Goal: Find specific page/section: Find specific page/section

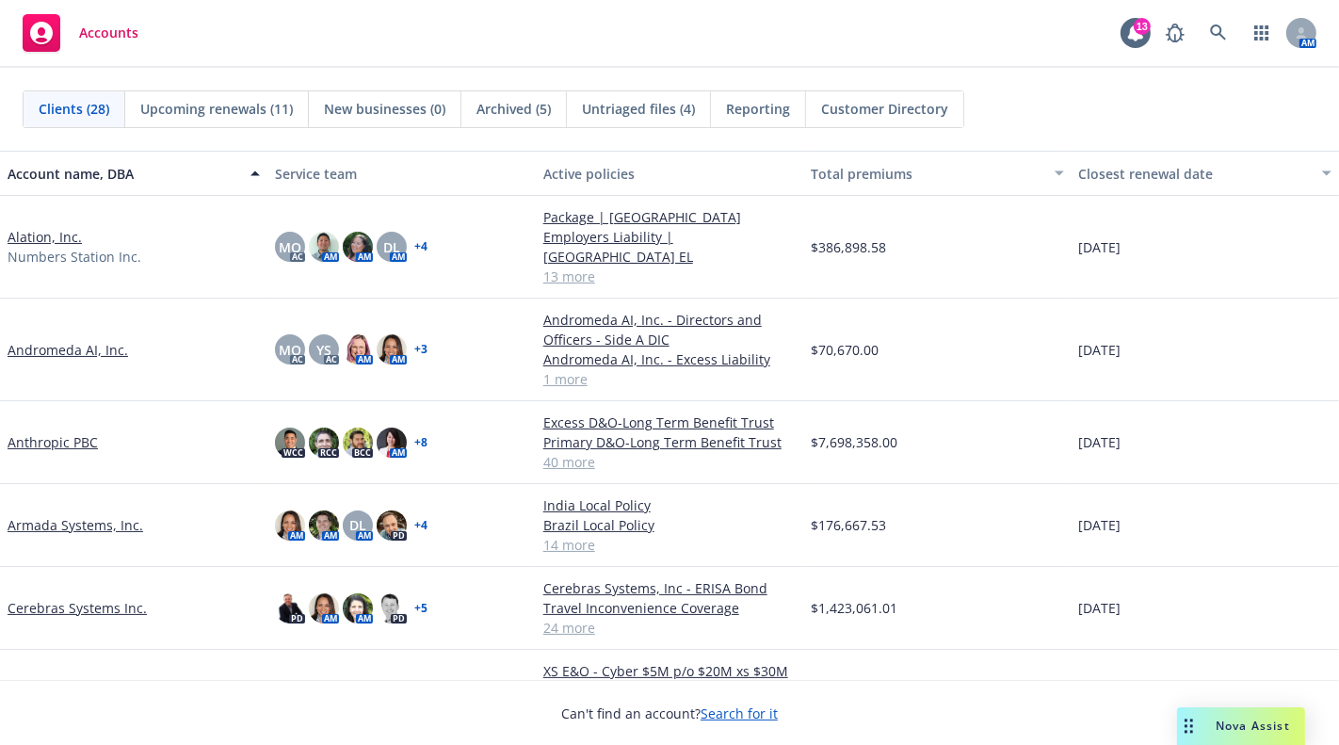
click at [40, 233] on link "Alation, Inc." at bounding box center [45, 237] width 74 height 20
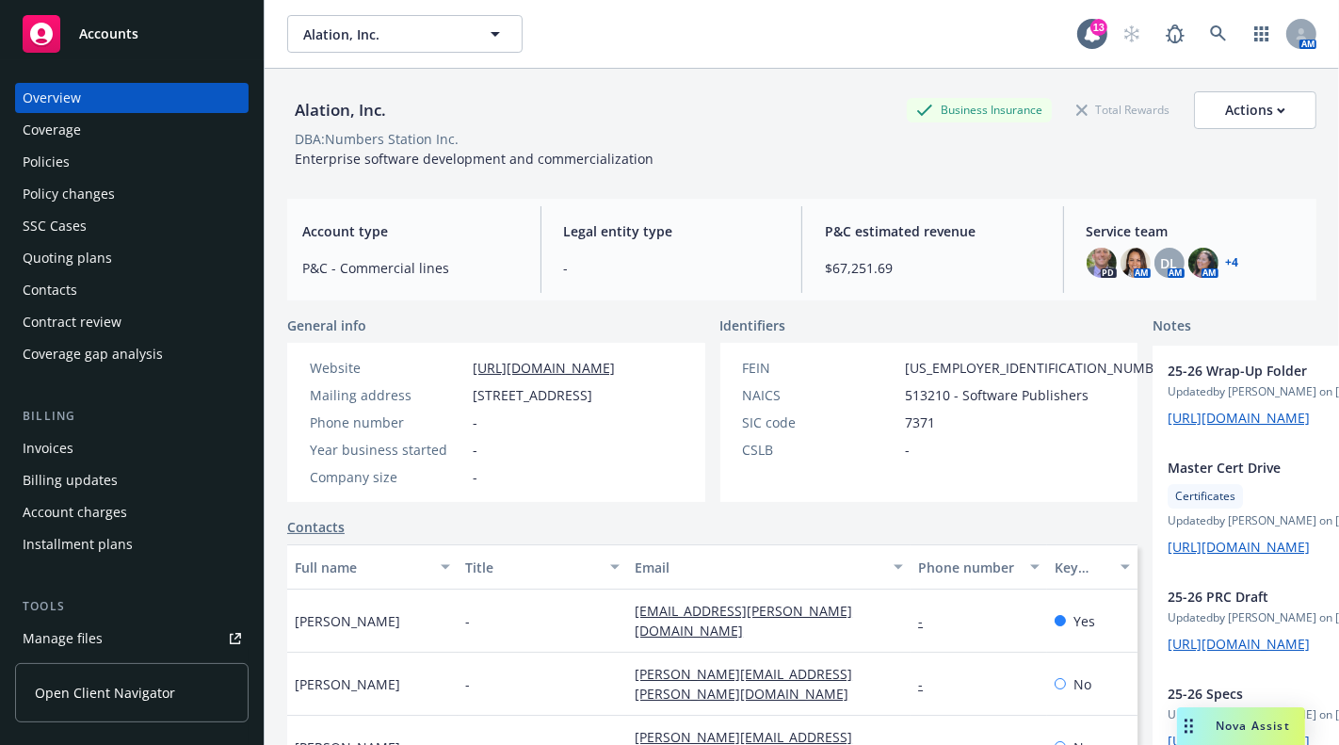
click at [116, 164] on div "Policies" at bounding box center [132, 162] width 218 height 30
